Goal: Task Accomplishment & Management: Manage account settings

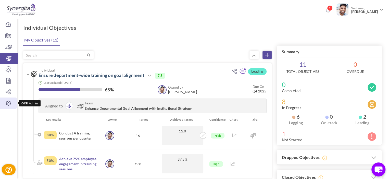
click at [14, 105] on icon at bounding box center [8, 103] width 17 height 5
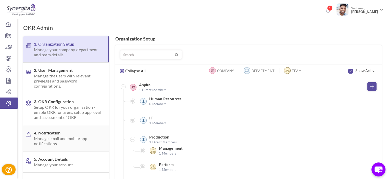
click at [50, 143] on span "Manage email and mobile app notifications." at bounding box center [67, 141] width 67 height 10
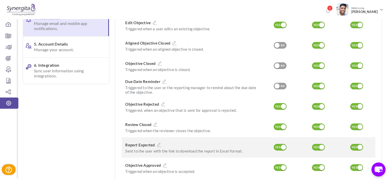
scroll to position [178, 0]
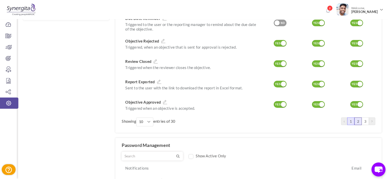
click at [358, 120] on link "2" at bounding box center [357, 121] width 7 height 8
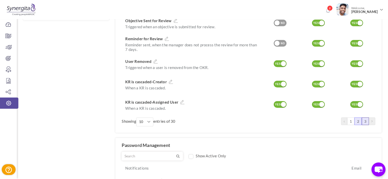
click at [362, 117] on link "3" at bounding box center [364, 121] width 7 height 8
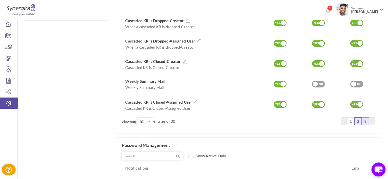
click at [359, 118] on link "2" at bounding box center [357, 121] width 7 height 8
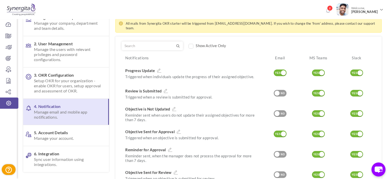
scroll to position [25, 0]
